Goal: Information Seeking & Learning: Learn about a topic

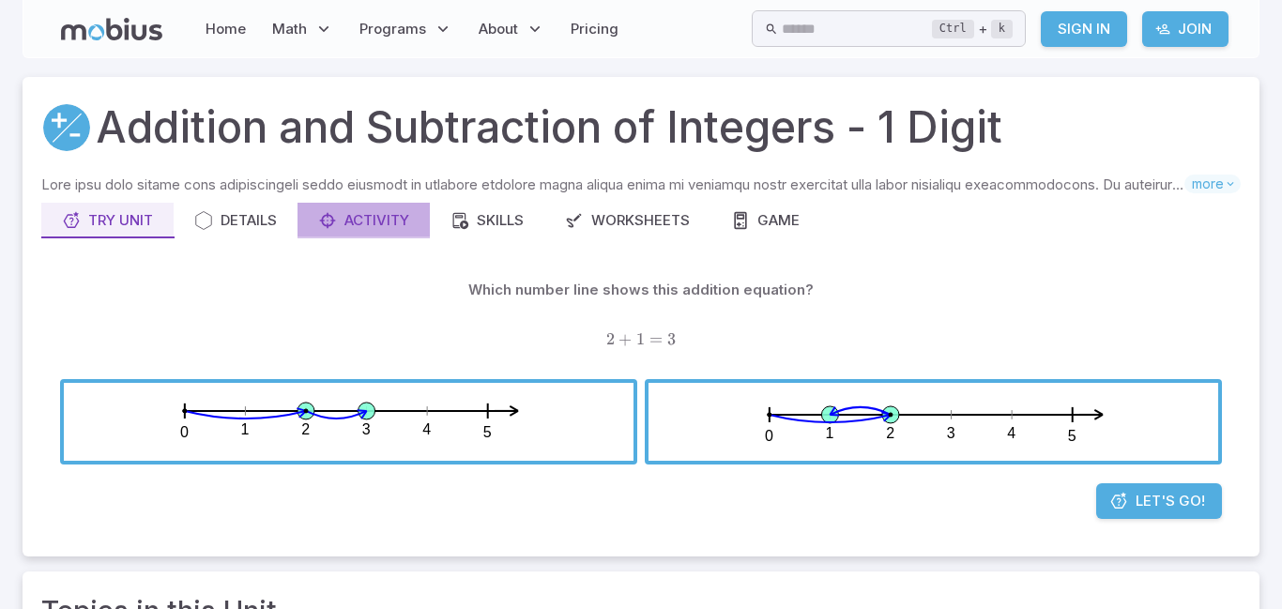
click at [384, 229] on div "Activity" at bounding box center [363, 220] width 91 height 21
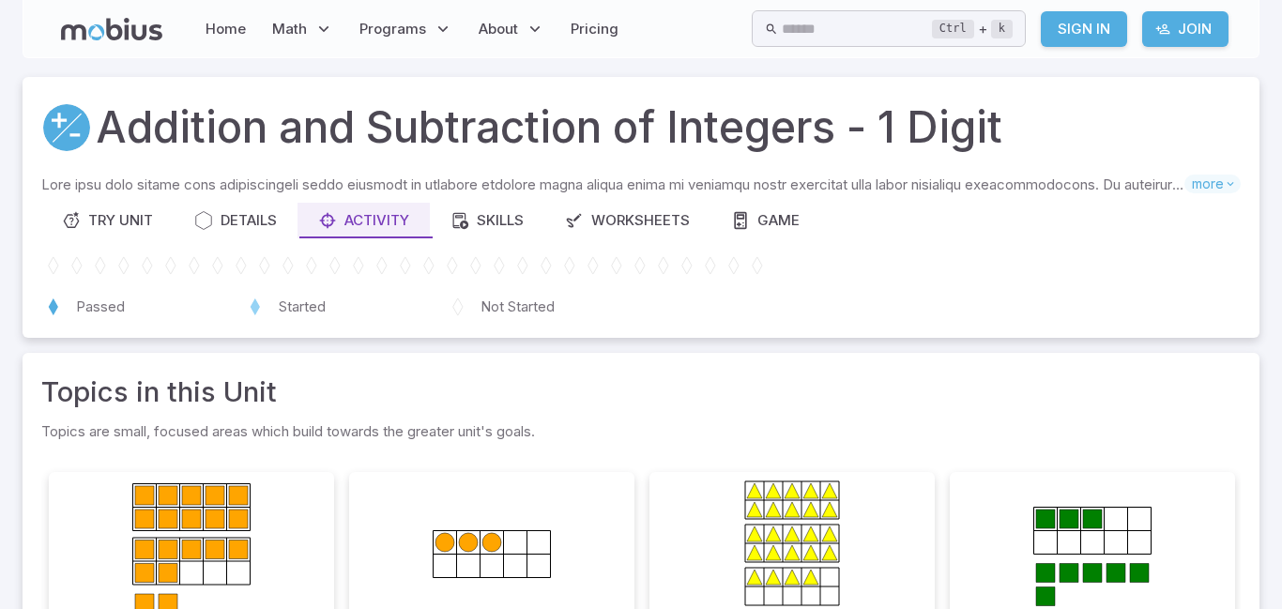
click at [509, 560] on icon at bounding box center [492, 566] width 188 height 188
click at [242, 522] on icon at bounding box center [238, 519] width 19 height 19
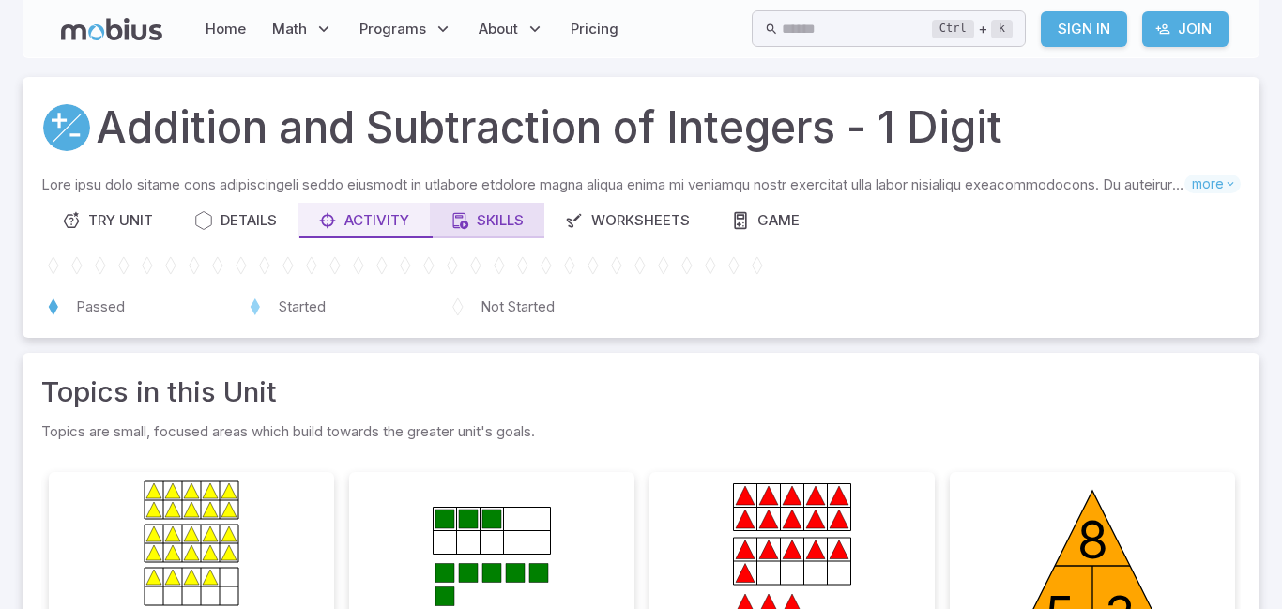
click at [524, 208] on button "Skills" at bounding box center [487, 221] width 114 height 36
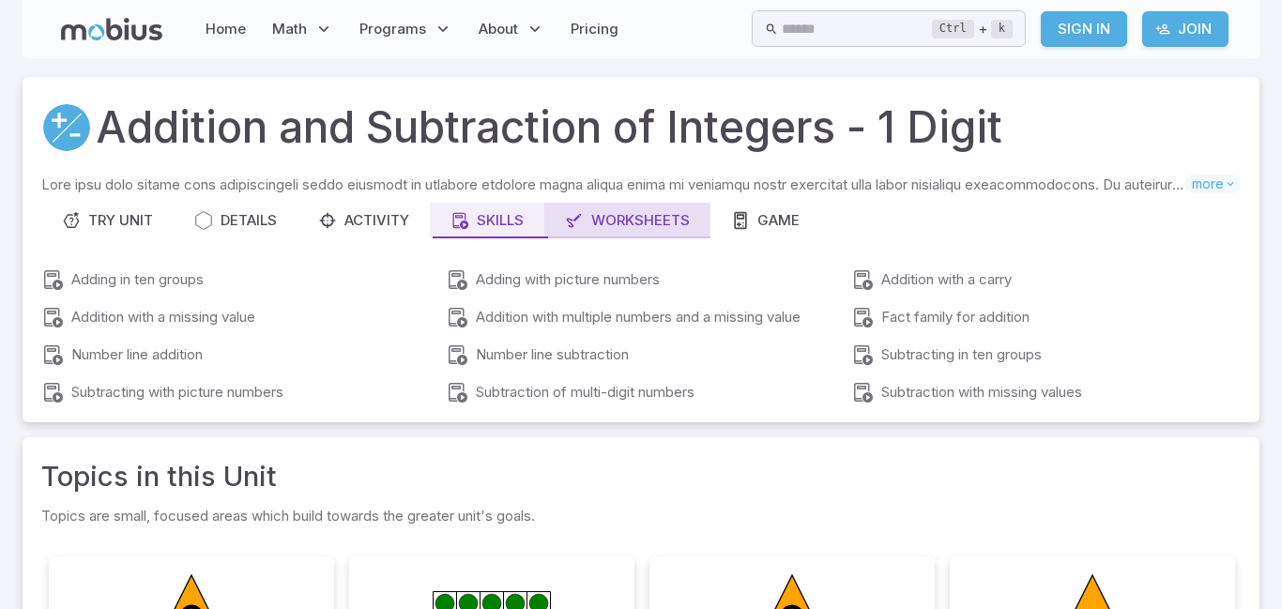
click at [672, 217] on div "Worksheets" at bounding box center [627, 220] width 125 height 21
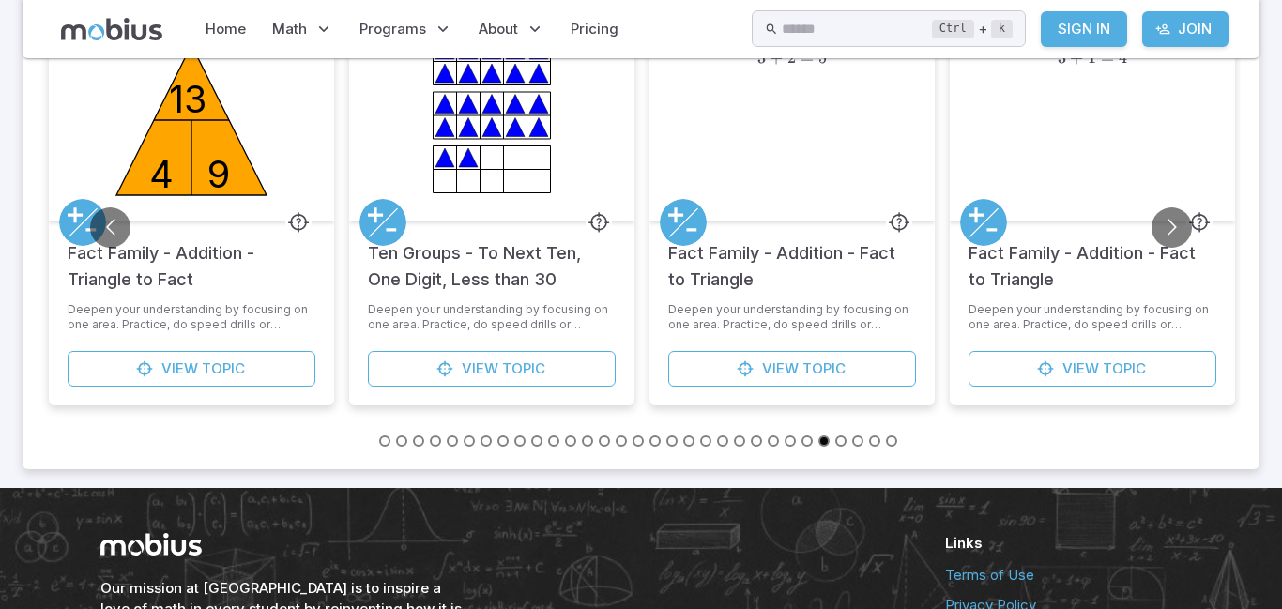
scroll to position [751, 0]
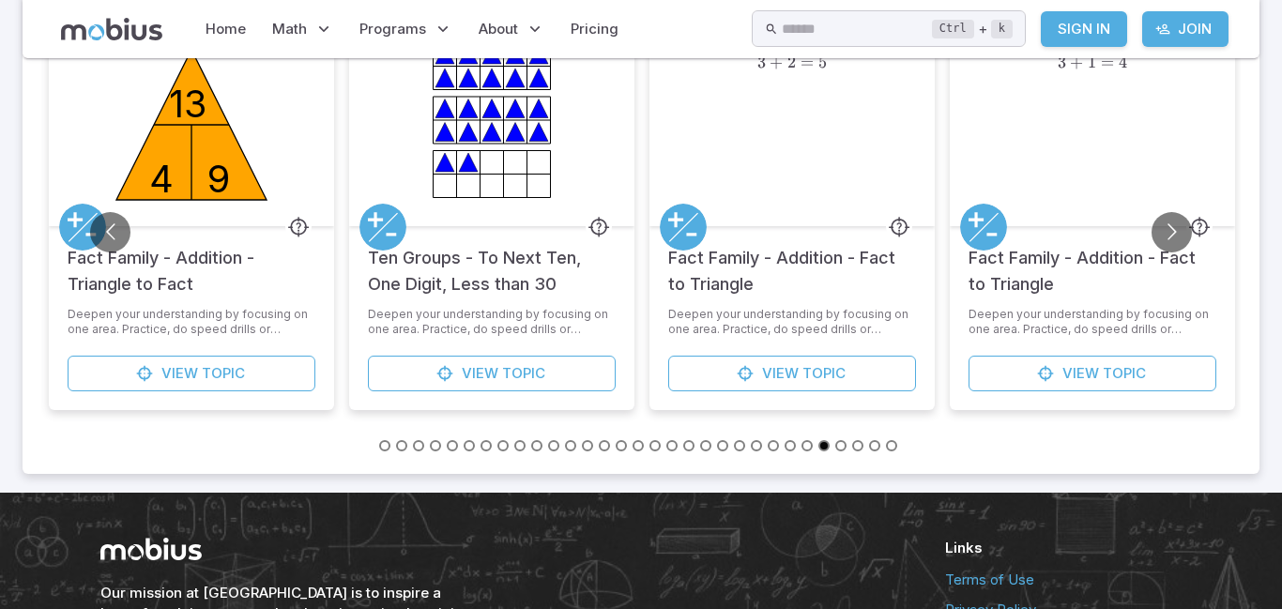
click at [131, 221] on div "4 9 13" at bounding box center [192, 127] width 188 height 193
click at [130, 220] on div "4 9 13" at bounding box center [192, 127] width 188 height 193
click at [1176, 227] on button "Go to next slide" at bounding box center [1171, 232] width 40 height 40
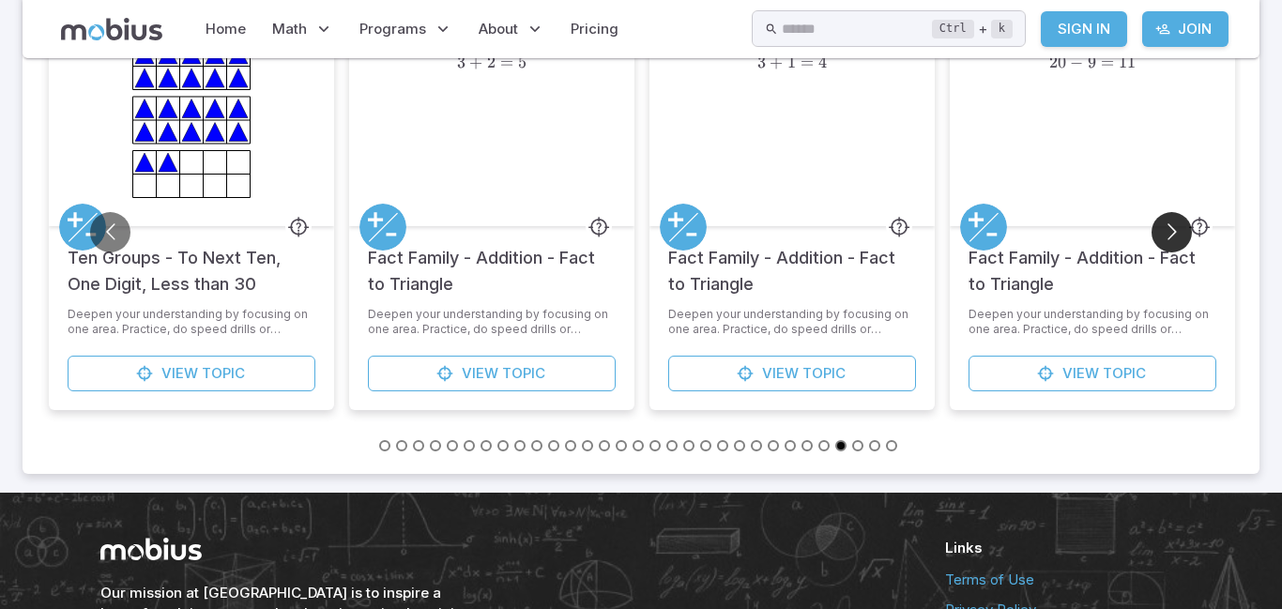
click at [1171, 228] on button "Go to next slide" at bounding box center [1171, 232] width 40 height 40
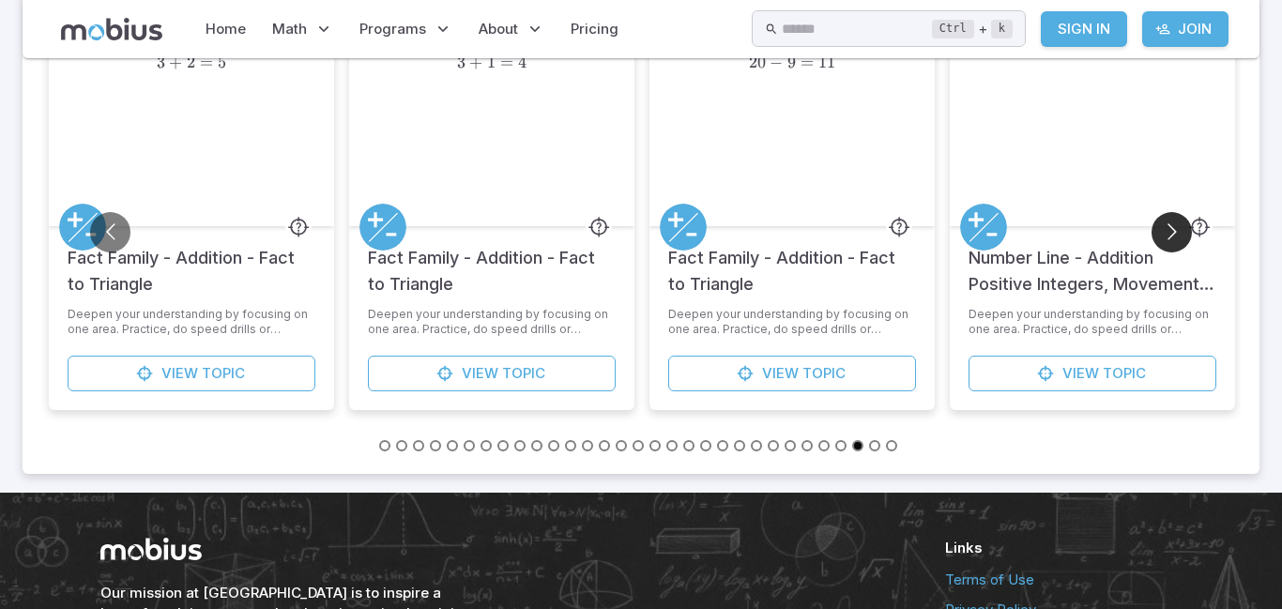
click at [1172, 229] on button "Go to next slide" at bounding box center [1171, 232] width 40 height 40
click at [1166, 226] on button "Go to next slide" at bounding box center [1171, 232] width 40 height 40
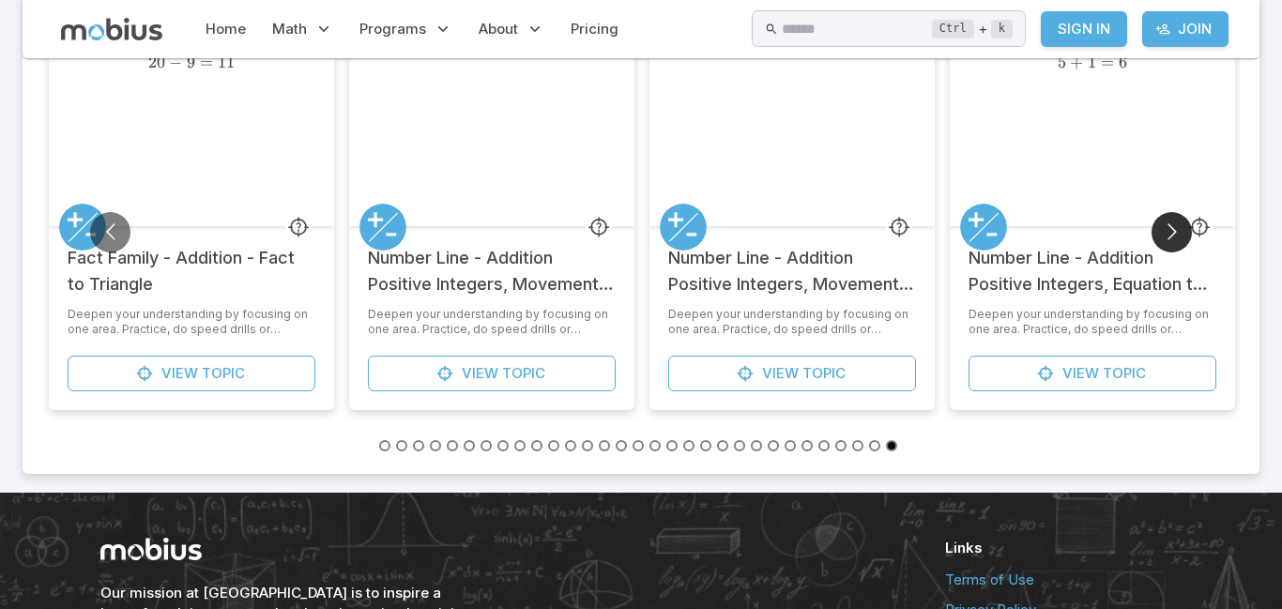
click at [1166, 226] on button "Go to next slide" at bounding box center [1171, 232] width 40 height 40
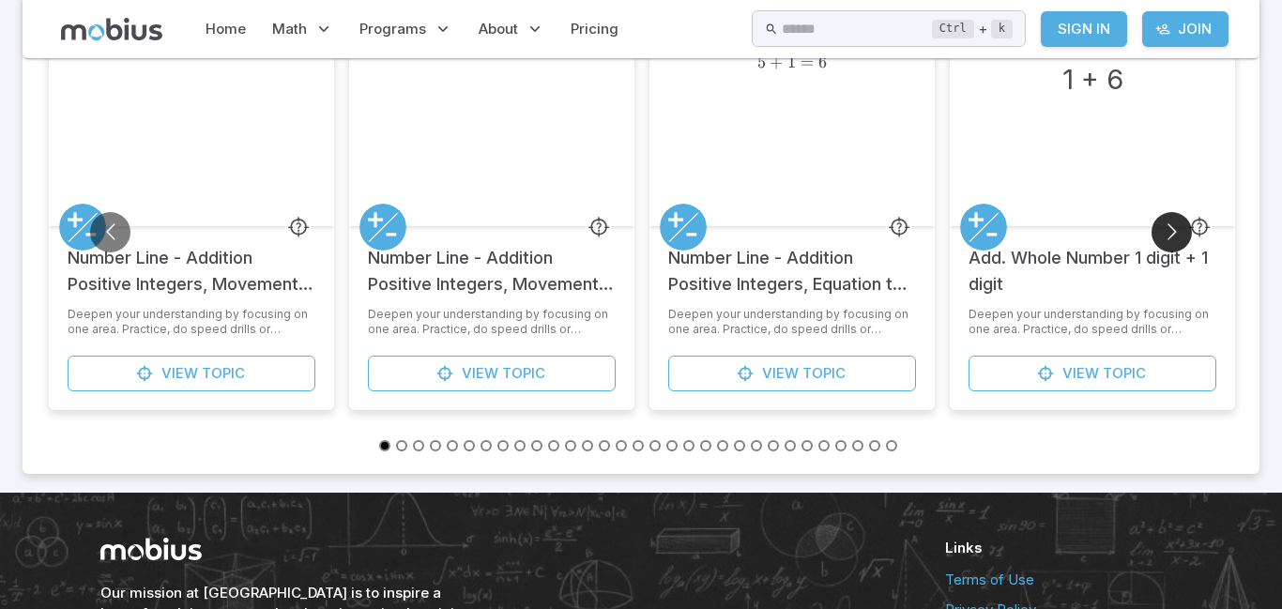
click at [1166, 226] on button "Go to next slide" at bounding box center [1171, 232] width 40 height 40
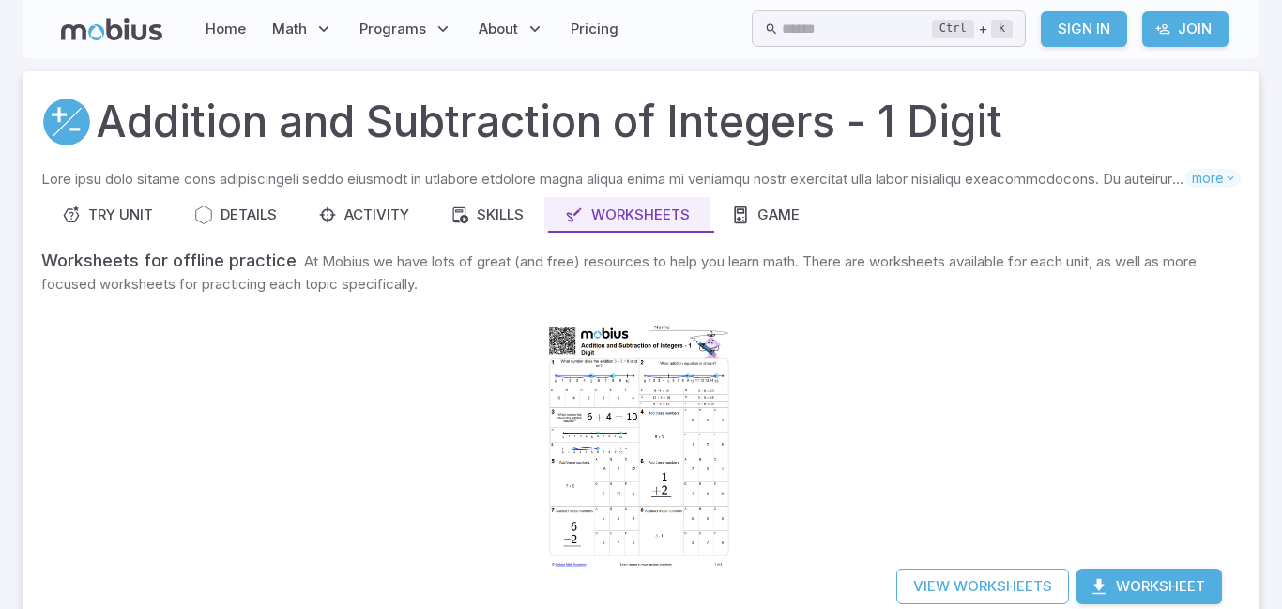
scroll to position [0, 0]
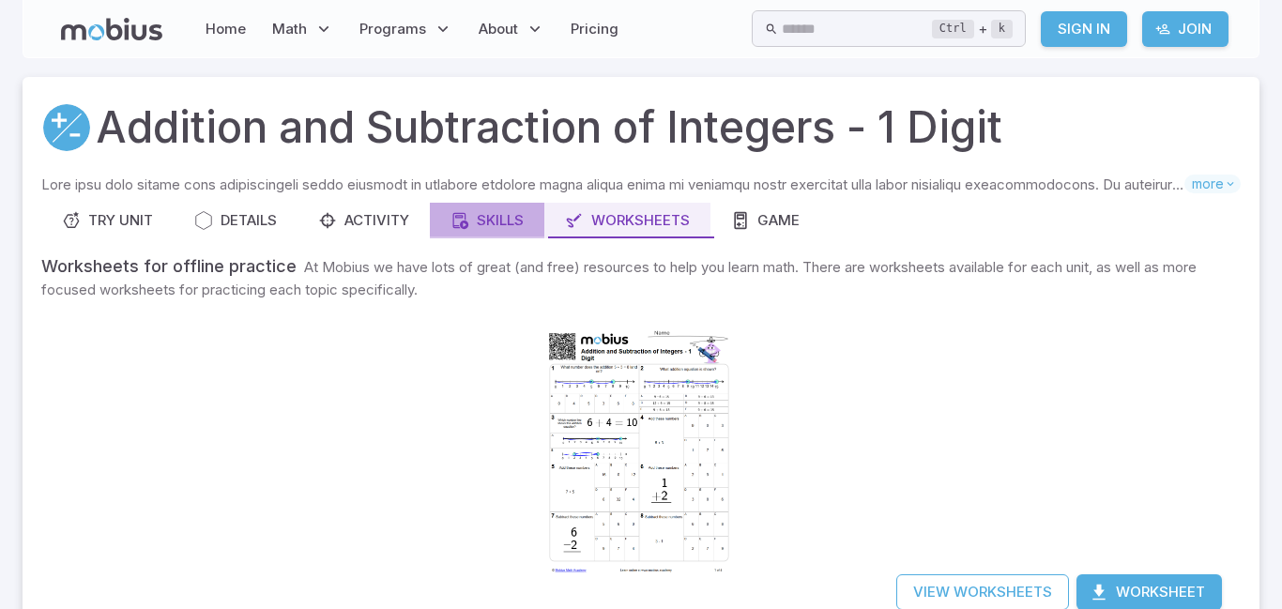
click at [461, 221] on icon "button" at bounding box center [459, 220] width 19 height 19
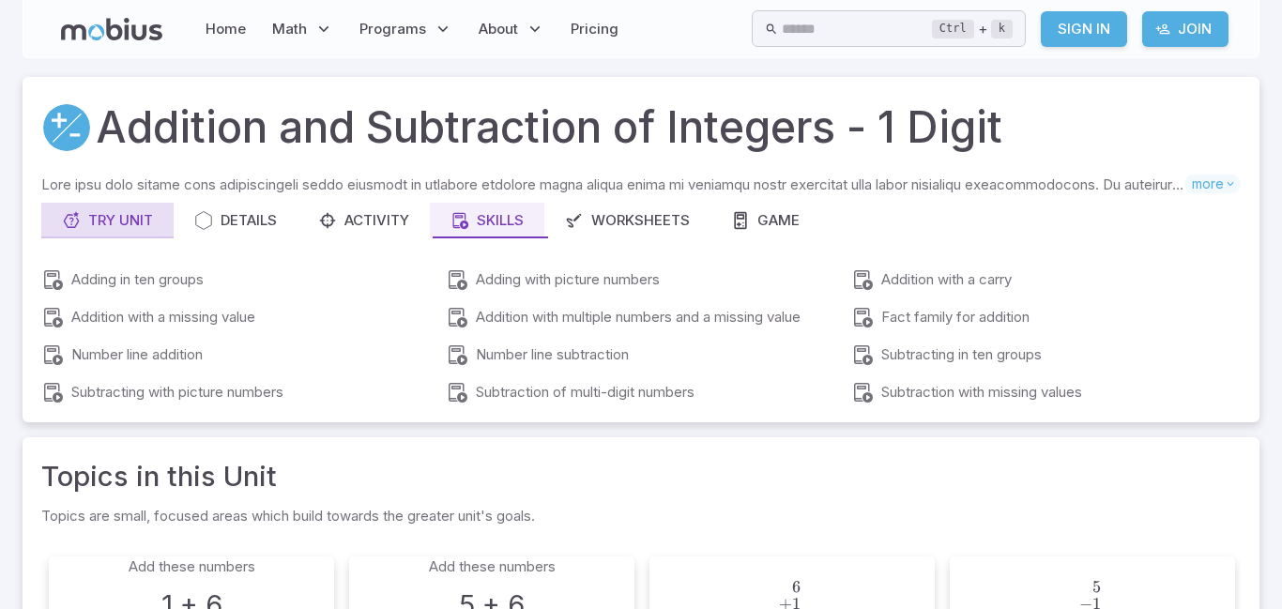
click at [115, 230] on div "Try Unit" at bounding box center [107, 220] width 91 height 21
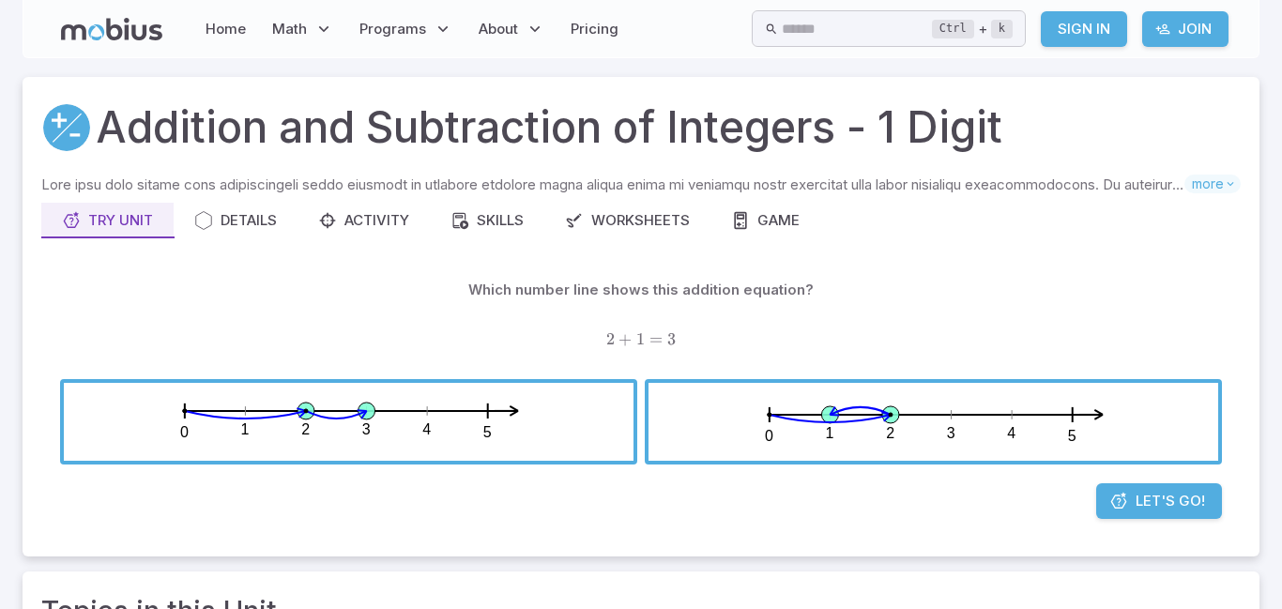
click at [546, 401] on span "button" at bounding box center [349, 422] width 570 height 78
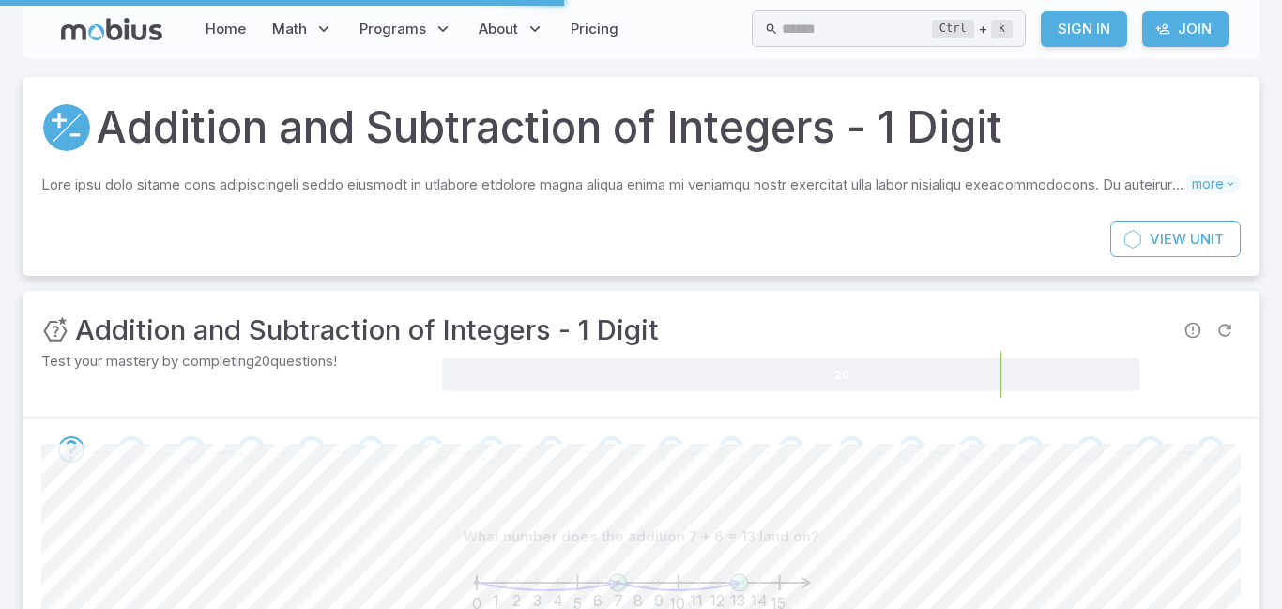
click at [611, 407] on div "Unit Mastery : Addition and Subtraction of Integers - 1 Digit Test your mastery…" at bounding box center [641, 354] width 1237 height 126
click at [749, 398] on div "20" at bounding box center [841, 374] width 799 height 47
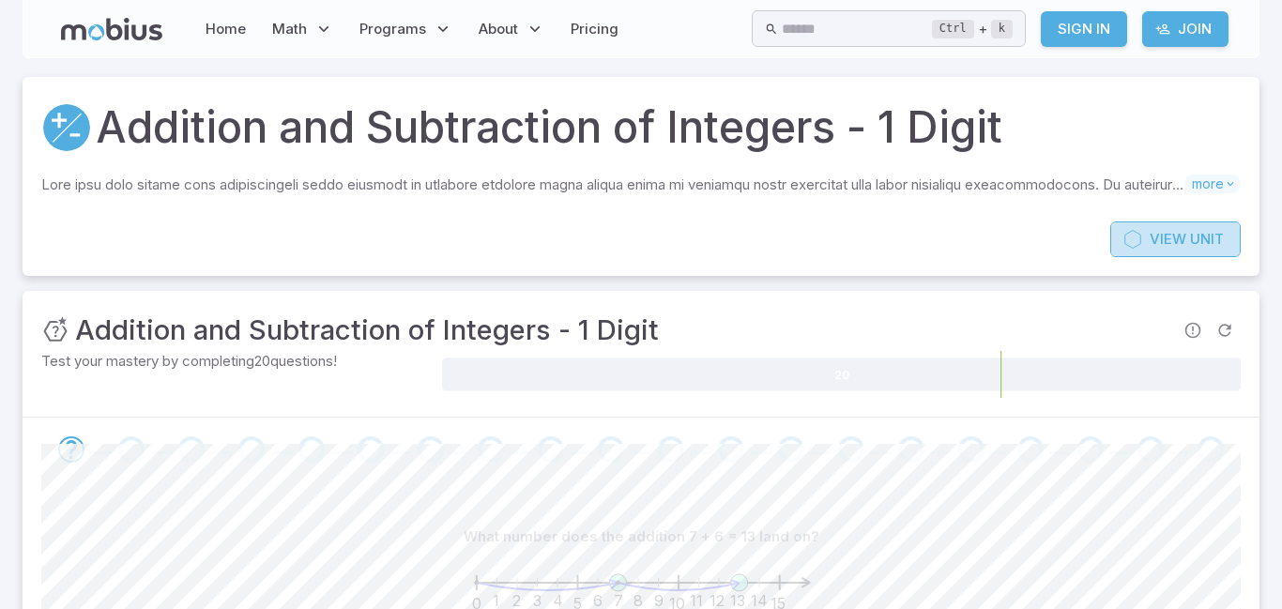
click at [1173, 239] on span "View" at bounding box center [1168, 239] width 37 height 21
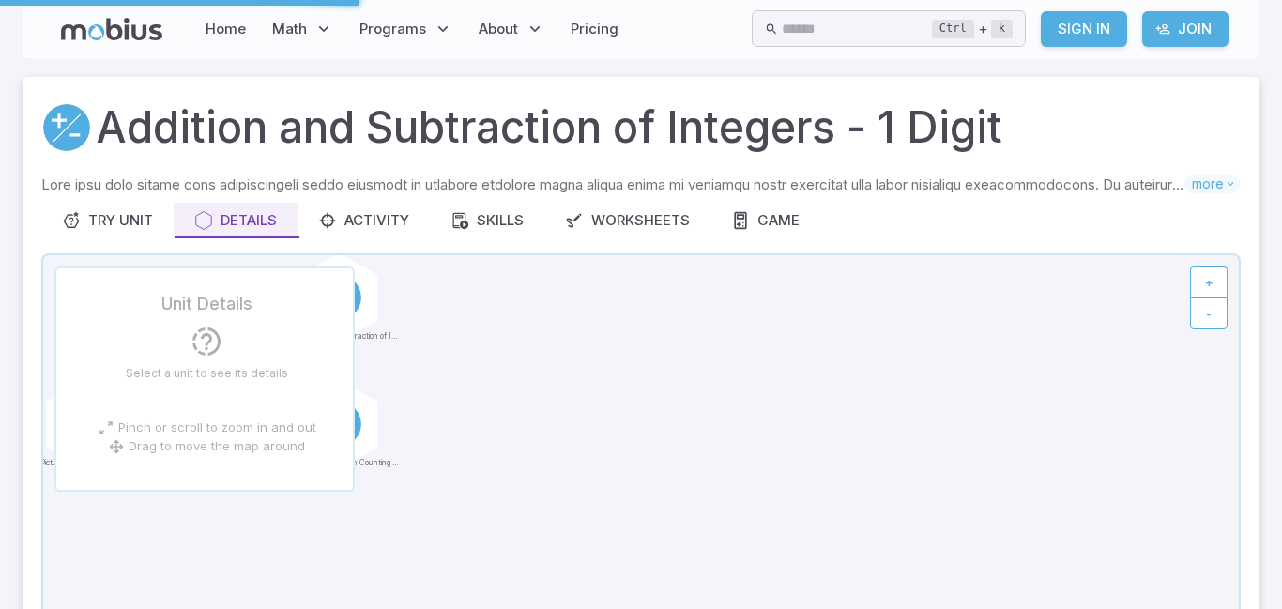
click at [570, 459] on icon at bounding box center [641, 506] width 1196 height 502
click at [98, 223] on div "Try Unit" at bounding box center [107, 220] width 91 height 21
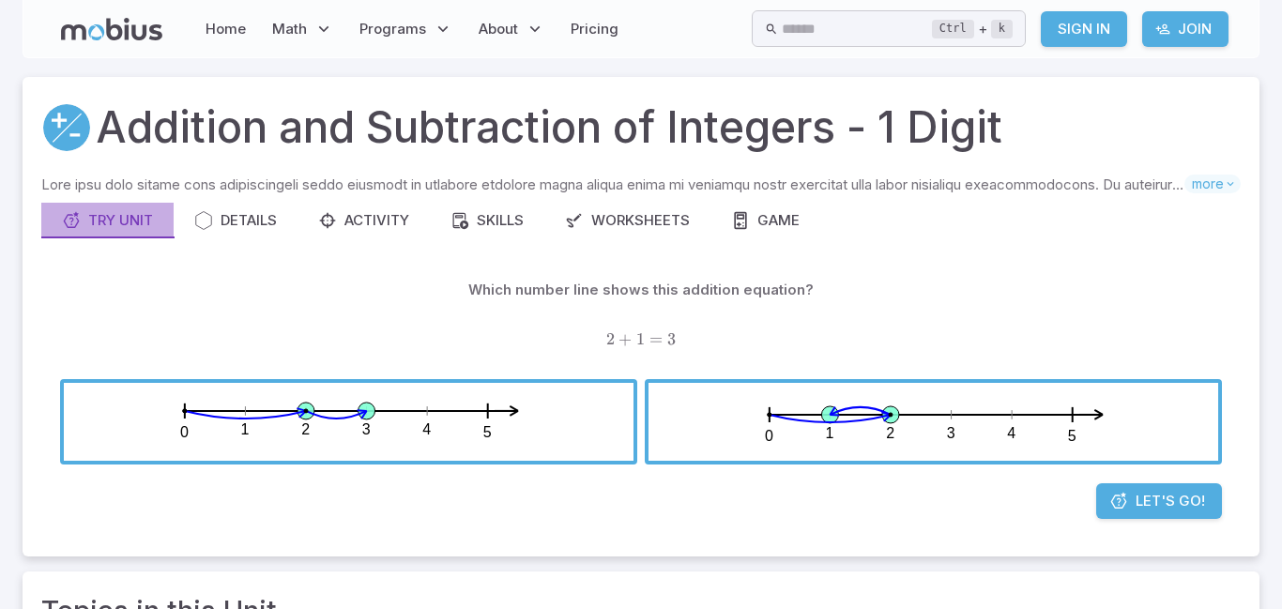
click at [98, 221] on div "Try Unit" at bounding box center [107, 220] width 91 height 21
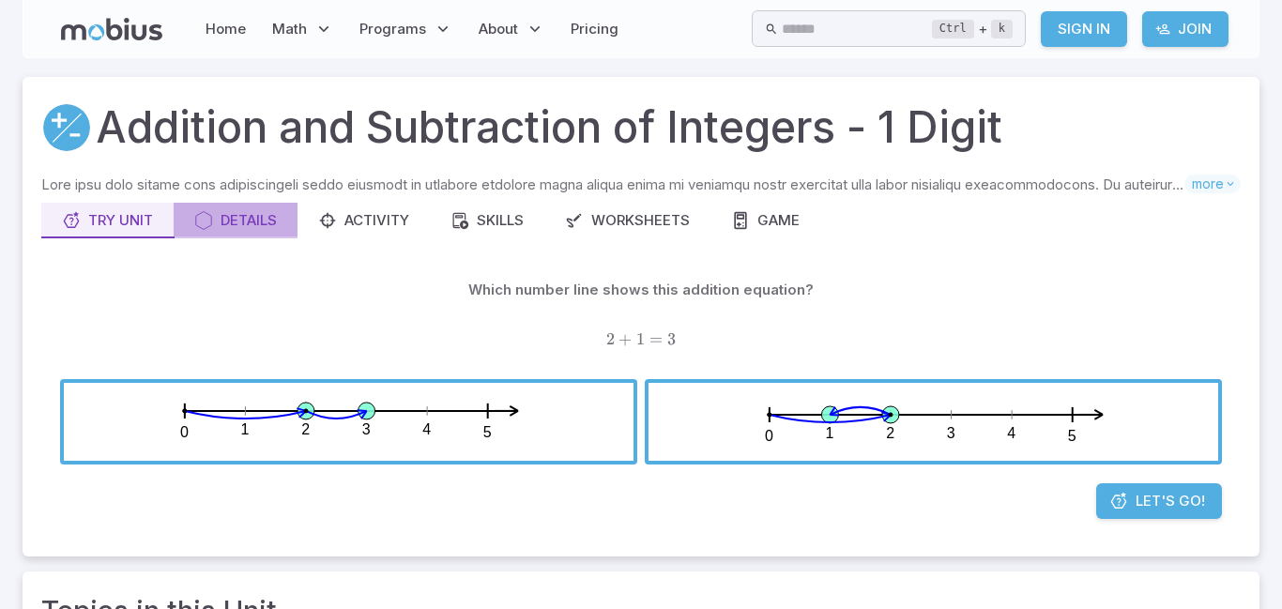
click at [251, 225] on div "Details" at bounding box center [235, 220] width 83 height 21
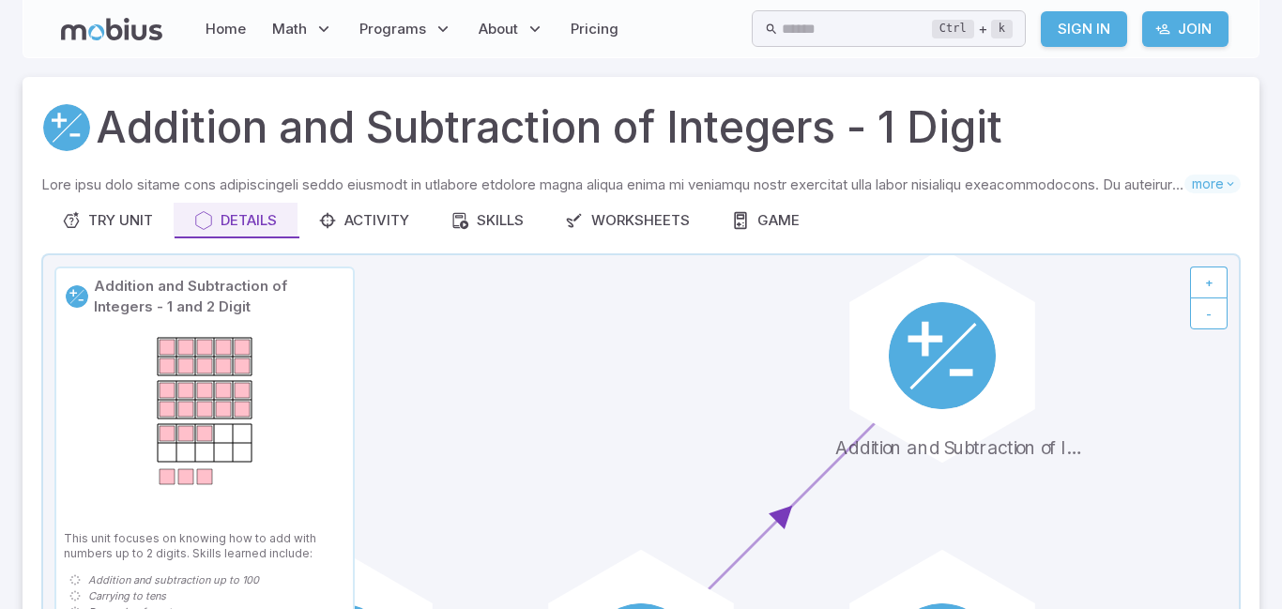
click at [304, 355] on div at bounding box center [205, 425] width 282 height 195
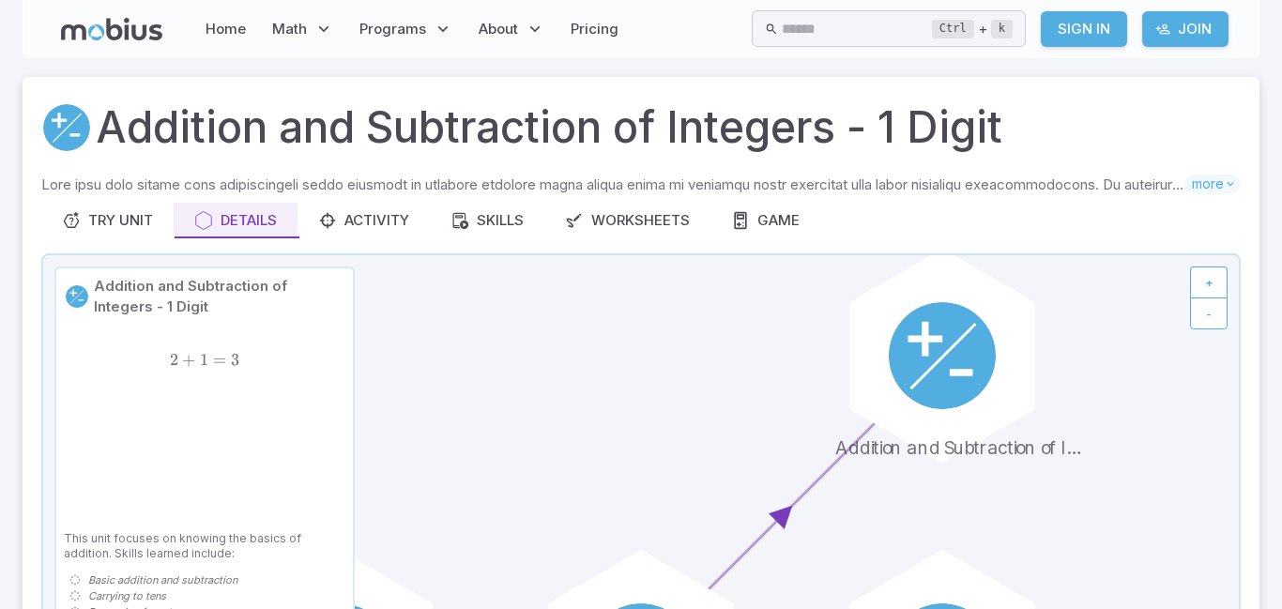
click at [728, 130] on h1 "Addition and Subtraction of Integers - 1 Digit" at bounding box center [549, 128] width 906 height 64
click at [72, 126] on circle at bounding box center [66, 122] width 47 height 47
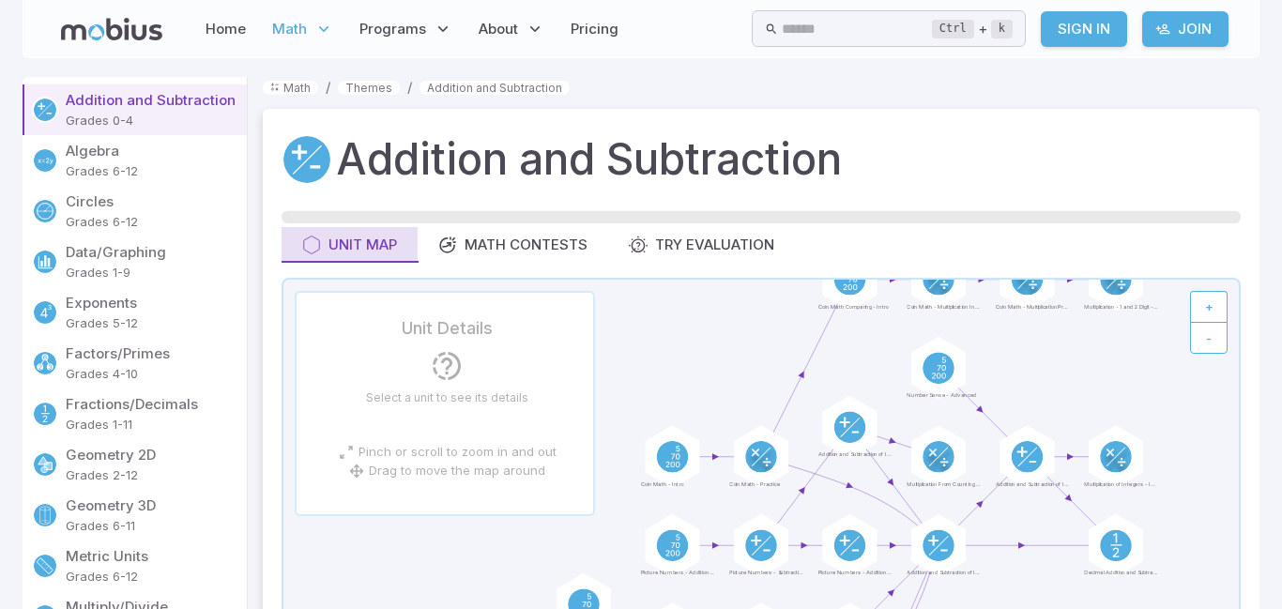
click at [361, 245] on div "Unit Map" at bounding box center [349, 245] width 95 height 21
click at [311, 158] on circle at bounding box center [306, 154] width 47 height 47
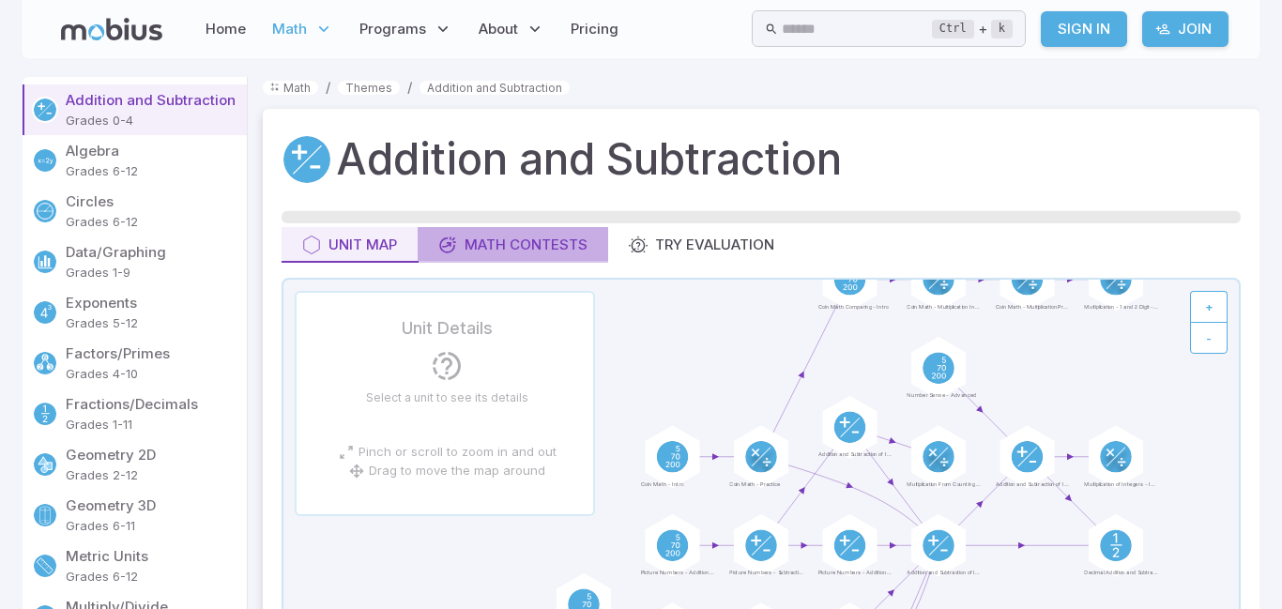
click at [519, 231] on button "Math Contests" at bounding box center [513, 245] width 190 height 36
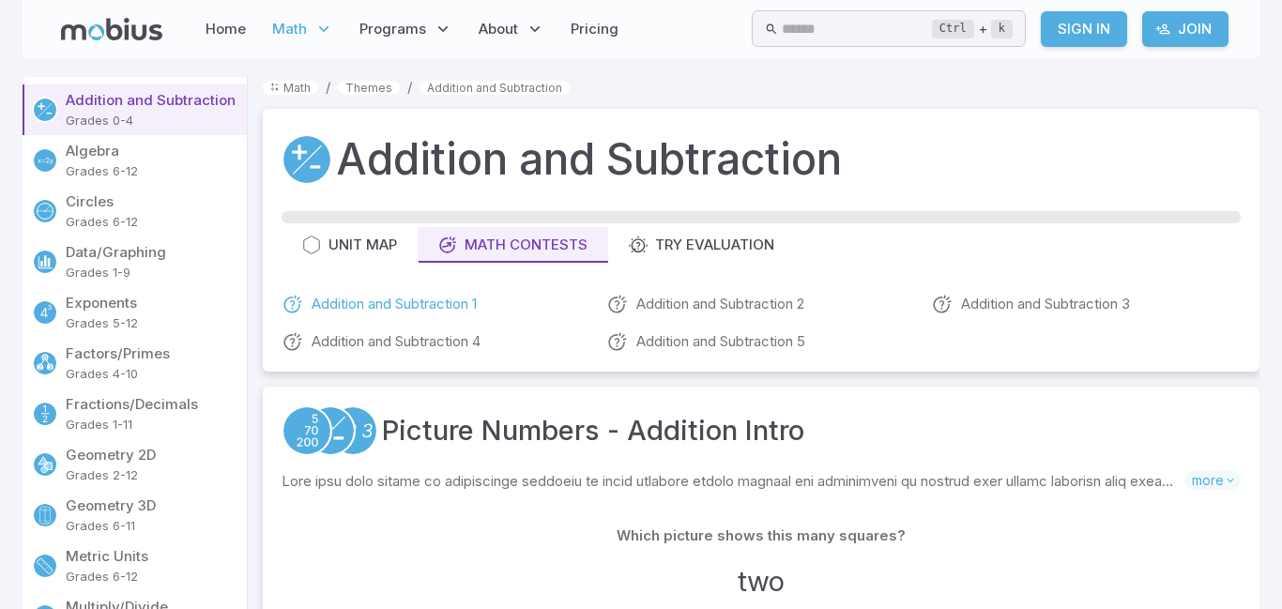
click at [439, 309] on link "Addition and Subtraction 1" at bounding box center [437, 304] width 310 height 23
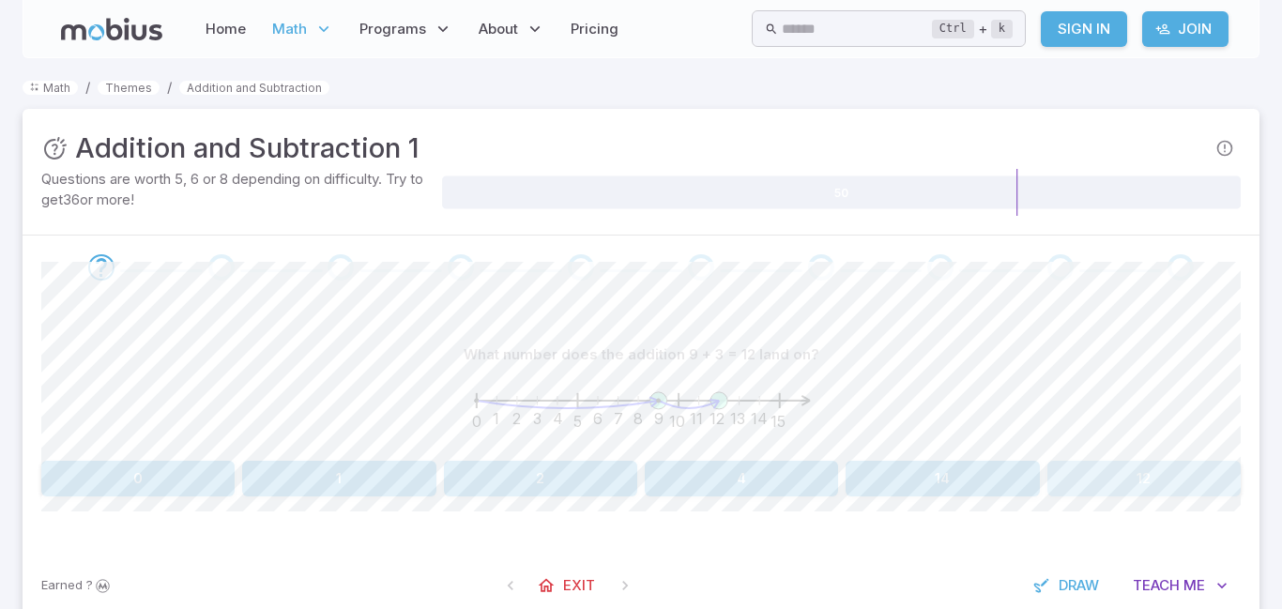
click at [1065, 475] on button "12" at bounding box center [1143, 479] width 193 height 36
